Goal: Information Seeking & Learning: Check status

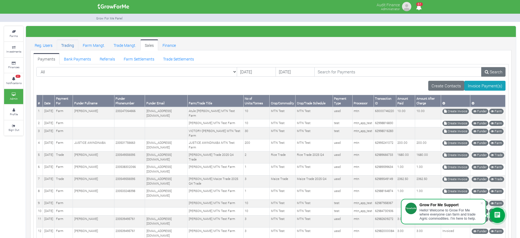
click at [70, 46] on link "Trading" at bounding box center [68, 44] width 22 height 11
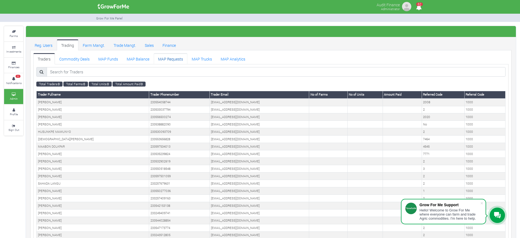
click at [176, 58] on link "MAP Requests" at bounding box center [171, 58] width 34 height 11
click at [203, 60] on link "MAP Trucks" at bounding box center [202, 58] width 29 height 11
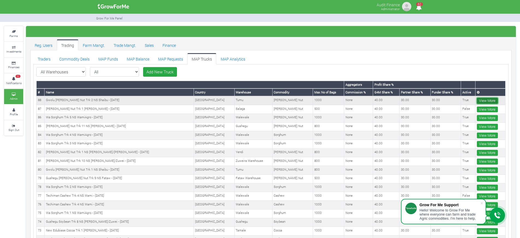
click at [487, 99] on link "View More" at bounding box center [487, 101] width 21 height 6
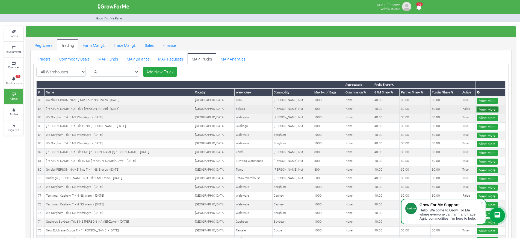
click at [481, 109] on link "View More" at bounding box center [487, 109] width 21 height 6
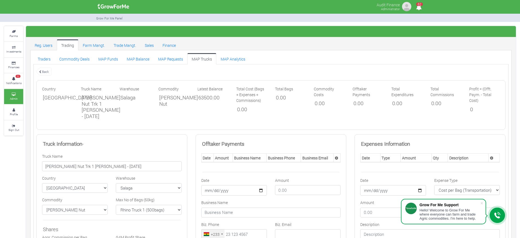
click at [41, 73] on link "Back" at bounding box center [43, 71] width 15 height 9
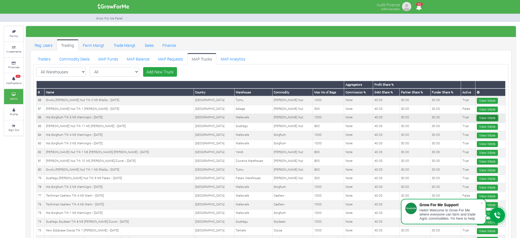
click at [489, 116] on link "View More" at bounding box center [487, 118] width 21 height 6
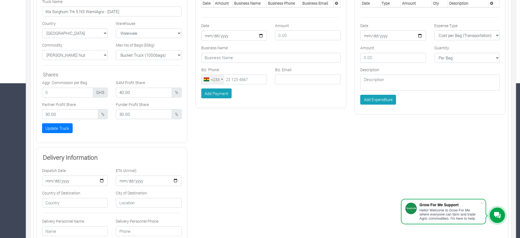
scroll to position [33, 0]
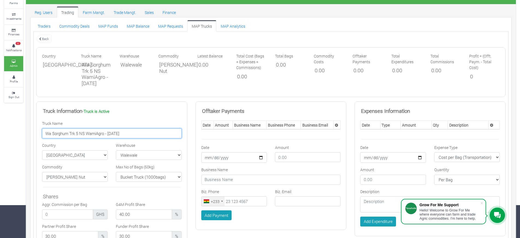
click at [88, 138] on input "Wa Sorghum Trk 5 NS WamiAgro - 07/08/2025" at bounding box center [112, 133] width 140 height 10
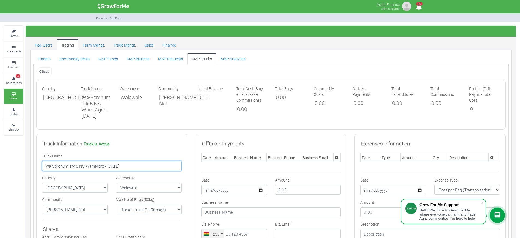
scroll to position [0, 0]
drag, startPoint x: 45, startPoint y: 68, endPoint x: 44, endPoint y: 72, distance: 3.6
click at [45, 68] on link "Back" at bounding box center [43, 71] width 15 height 9
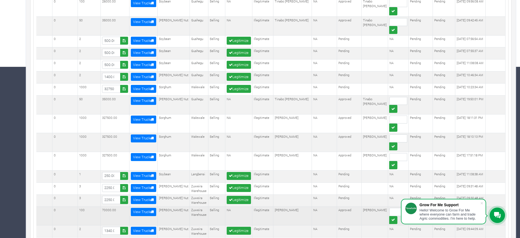
scroll to position [205, 0]
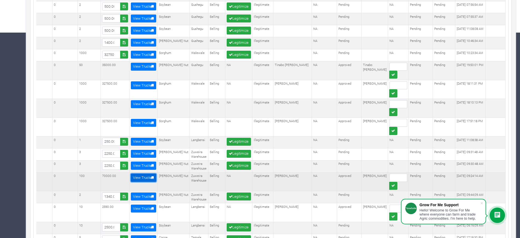
click at [147, 173] on link "View Truck" at bounding box center [143, 177] width 25 height 8
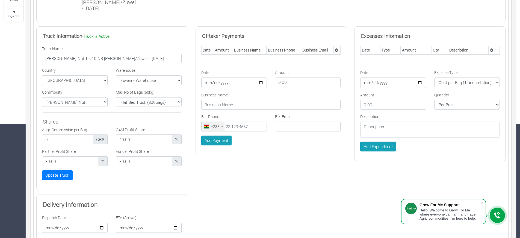
scroll to position [102, 0]
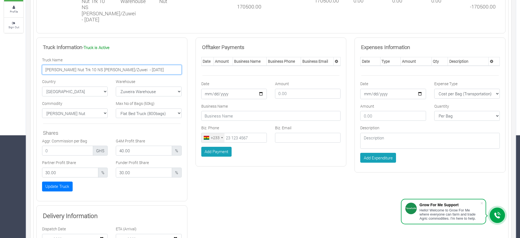
click at [80, 75] on input "[PERSON_NAME] Nut Trk 10 NS [PERSON_NAME]/Zuwei - [DATE]" at bounding box center [112, 70] width 140 height 10
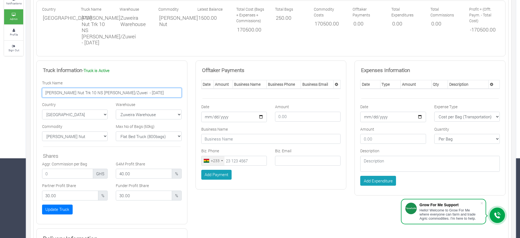
scroll to position [45, 0]
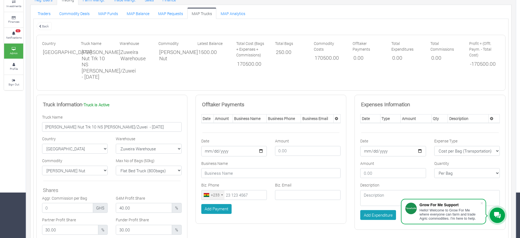
click at [43, 27] on link "Back" at bounding box center [43, 26] width 15 height 9
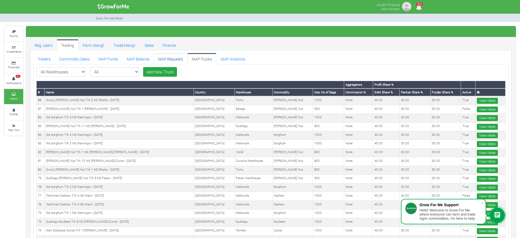
click at [171, 58] on link "MAP Requests" at bounding box center [171, 58] width 34 height 11
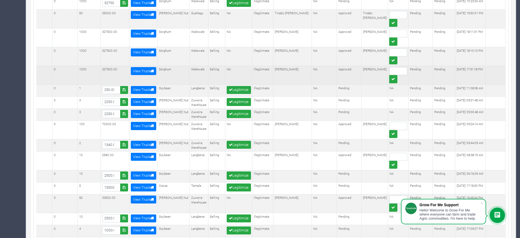
scroll to position [257, 0]
click at [153, 67] on link "View Truck" at bounding box center [143, 71] width 25 height 8
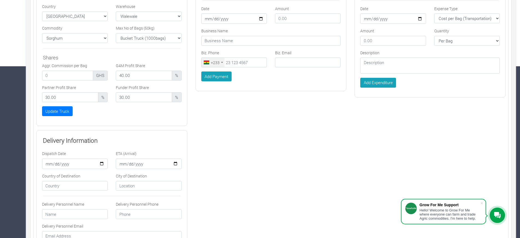
scroll to position [130, 0]
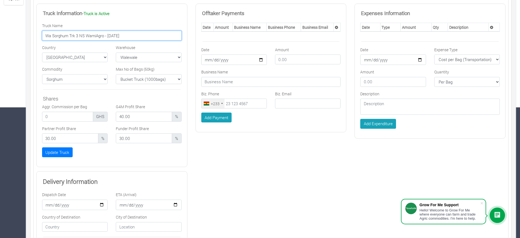
click at [101, 40] on input "Wa Sorghum Trk 3 NS WamiAgro - [DATE]" at bounding box center [112, 36] width 140 height 10
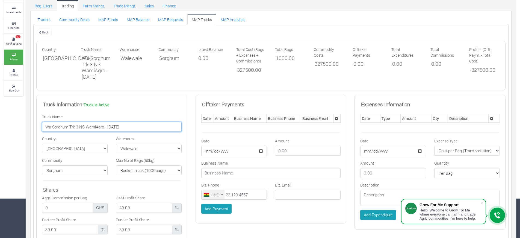
scroll to position [31, 0]
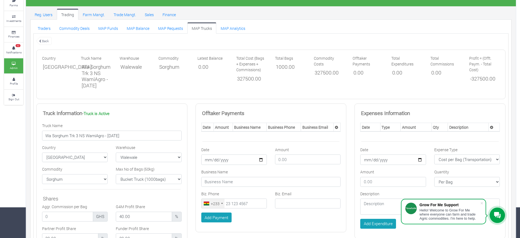
click at [44, 40] on link "Back" at bounding box center [43, 40] width 15 height 9
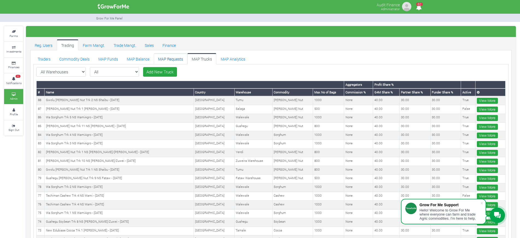
click at [173, 60] on link "MAP Requests" at bounding box center [171, 58] width 34 height 11
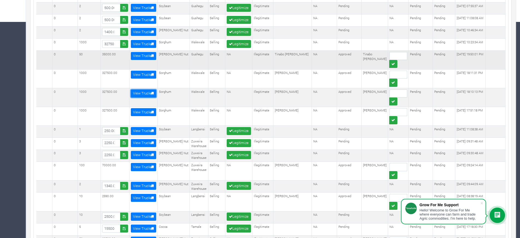
scroll to position [0, 125]
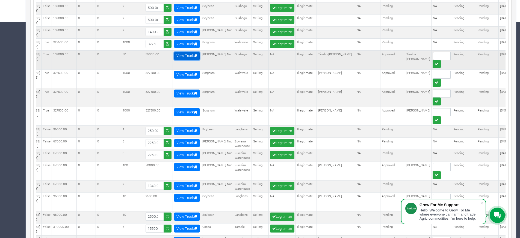
click at [200, 52] on link "View Truck" at bounding box center [186, 56] width 25 height 8
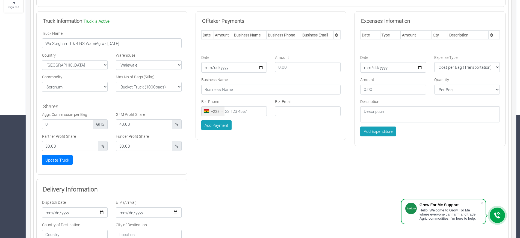
scroll to position [109, 0]
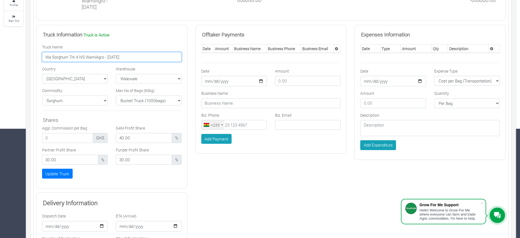
click at [76, 61] on input "Wa Sorghum Trk 4 NS WamiAgro - 04/08/2025" at bounding box center [112, 57] width 140 height 10
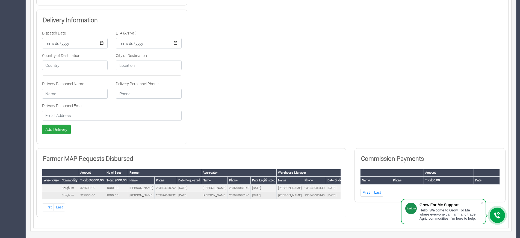
scroll to position [297, 0]
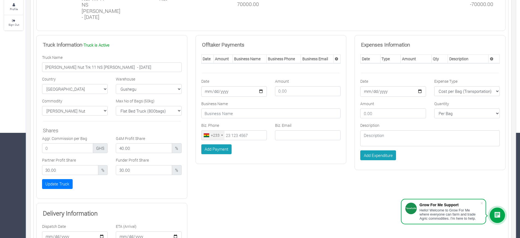
scroll to position [104, 0]
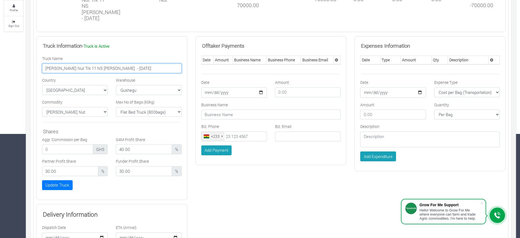
click at [84, 69] on input "[PERSON_NAME] Nut Trk 11 NS [PERSON_NAME] - [DATE]" at bounding box center [112, 68] width 140 height 10
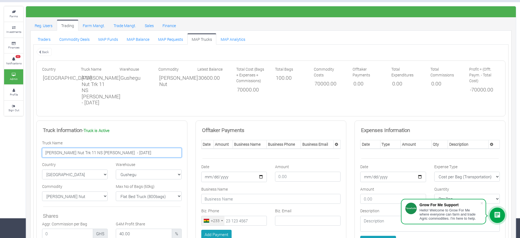
scroll to position [0, 0]
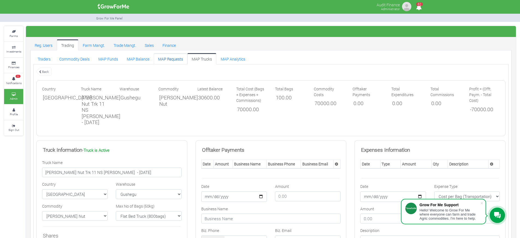
click at [171, 59] on link "MAP Requests" at bounding box center [171, 58] width 34 height 11
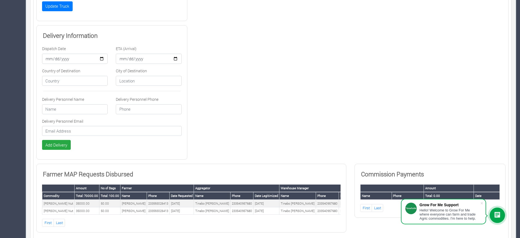
scroll to position [301, 0]
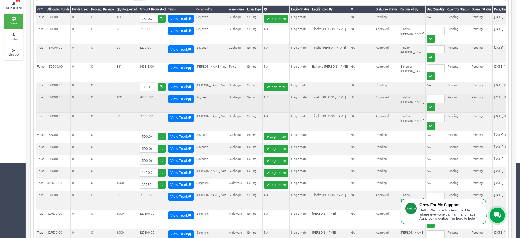
scroll to position [0, 129]
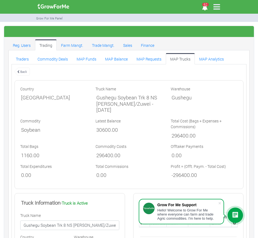
click at [25, 72] on link "Back" at bounding box center [21, 71] width 15 height 9
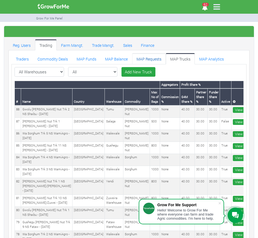
click at [154, 58] on link "MAP Requests" at bounding box center [149, 58] width 34 height 11
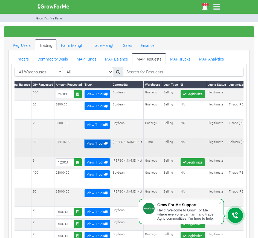
click at [110, 141] on link "View Truck" at bounding box center [96, 143] width 25 height 8
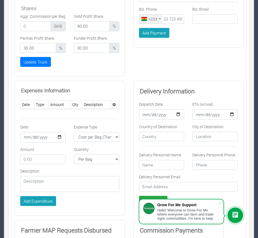
scroll to position [341, 0]
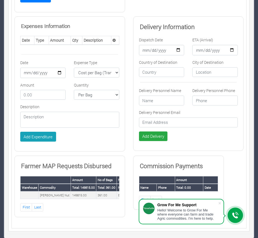
drag, startPoint x: 0, startPoint y: 0, endPoint x: 73, endPoint y: 138, distance: 155.8
click at [73, 138] on div "Add Expenditure" at bounding box center [69, 136] width 107 height 10
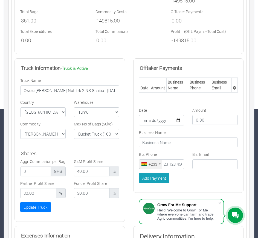
scroll to position [128, 0]
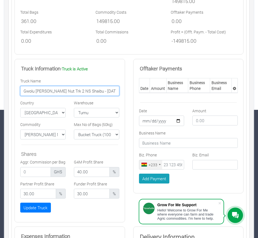
click at [50, 91] on input "Gwolu [PERSON_NAME] Nut Trk 2 NS Shaibu - [DATE]" at bounding box center [69, 91] width 99 height 10
click at [41, 91] on input "Gwolu [PERSON_NAME] Nut Trk 2 NS Shaibu - [DATE]" at bounding box center [69, 91] width 99 height 10
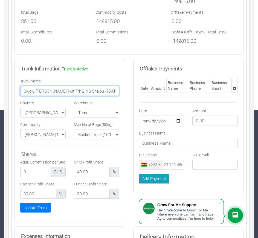
click at [41, 91] on input "Gwolu Shea Nut Trk 2 NS Shaibu - 13/08/2025" at bounding box center [69, 91] width 99 height 10
